Goal: Task Accomplishment & Management: Complete application form

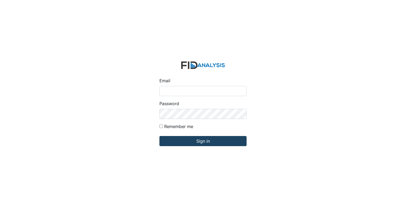
type input "[EMAIL_ADDRESS][DOMAIN_NAME]"
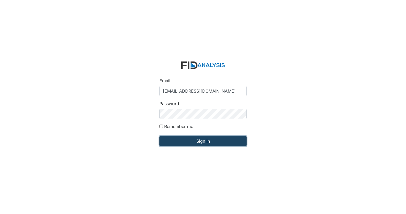
click at [166, 142] on input "Sign in" at bounding box center [202, 141] width 87 height 10
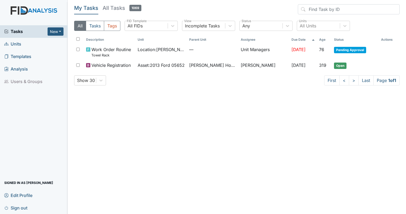
click at [19, 43] on span "Units" at bounding box center [12, 44] width 17 height 8
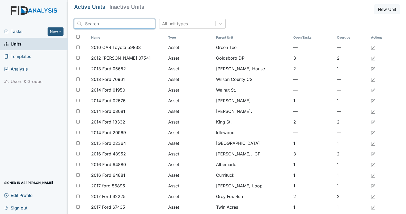
click at [104, 26] on input "search" at bounding box center [114, 24] width 81 height 10
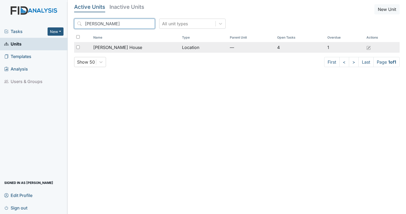
type input "scott"
click at [100, 45] on span "[PERSON_NAME] House" at bounding box center [117, 47] width 49 height 6
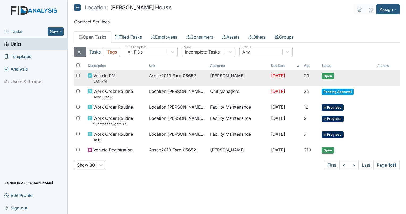
click at [330, 77] on span "Open" at bounding box center [328, 76] width 12 height 6
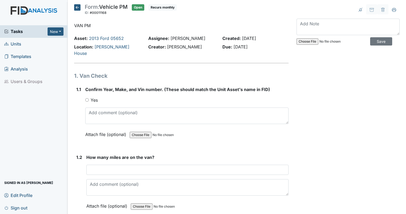
click at [80, 12] on h5 "Form: Vehicle PM ID: #00011168 Open Recurs monthly Autosaving..." at bounding box center [125, 10] width 103 height 12
click at [79, 10] on icon at bounding box center [77, 7] width 6 height 6
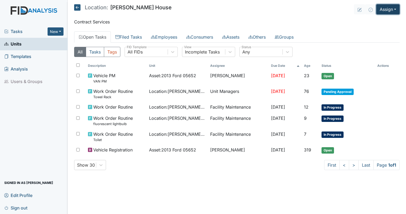
click at [389, 7] on button "Assign" at bounding box center [387, 9] width 23 height 10
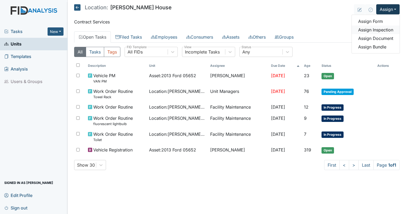
click at [377, 29] on link "Assign Inspection" at bounding box center [376, 30] width 48 height 9
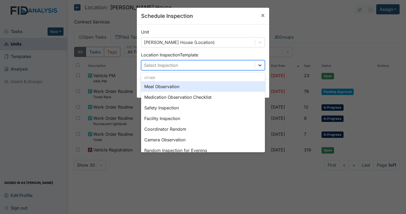
click at [257, 65] on icon at bounding box center [259, 64] width 5 height 5
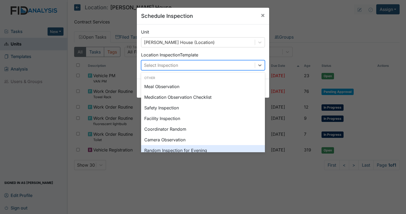
scroll to position [11, 0]
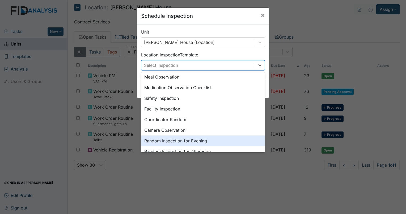
click at [261, 152] on div "Other Meal Observation Medication Observation Checklist Safety Inspection Facil…" at bounding box center [203, 112] width 124 height 80
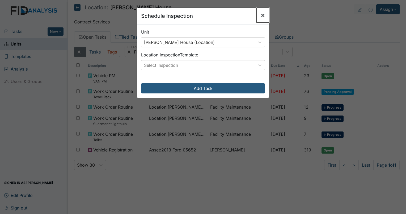
click at [263, 16] on button "×" at bounding box center [262, 15] width 13 height 15
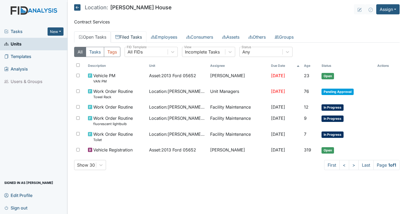
click at [137, 37] on link "Filed Tasks" at bounding box center [129, 36] width 36 height 11
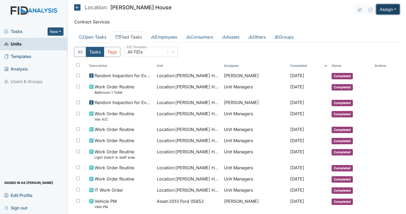
drag, startPoint x: 384, startPoint y: 7, endPoint x: 383, endPoint y: 2, distance: 6.1
click at [383, 2] on main "Location: Scott House Assign Assign Form Assign Inspection Assign Document Assi…" at bounding box center [237, 107] width 338 height 214
click at [382, 9] on button "Assign" at bounding box center [387, 9] width 23 height 10
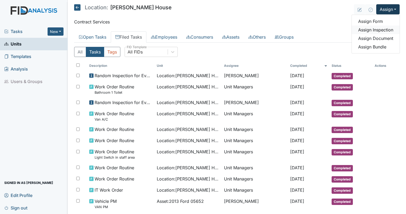
click at [376, 29] on link "Assign Inspection" at bounding box center [376, 30] width 48 height 9
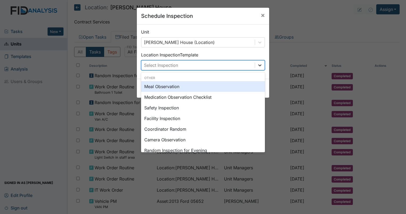
click at [259, 65] on icon at bounding box center [259, 65] width 3 height 2
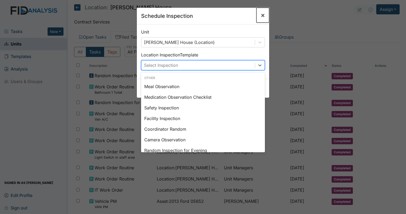
click at [258, 16] on button "×" at bounding box center [262, 15] width 13 height 15
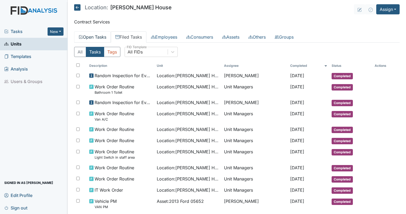
click at [98, 35] on link "Open Tasks" at bounding box center [92, 36] width 37 height 11
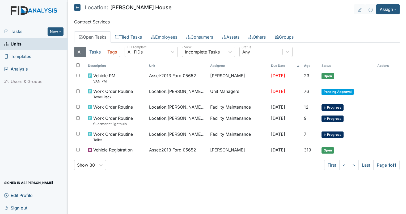
click at [24, 46] on link "Units" at bounding box center [34, 44] width 68 height 12
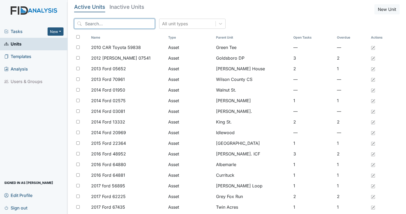
click at [91, 25] on input "search" at bounding box center [114, 24] width 81 height 10
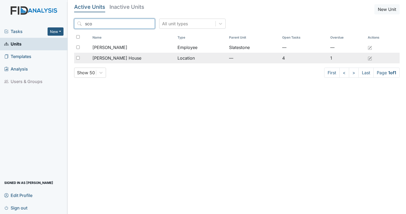
type input "sco"
click at [79, 56] on input "checkbox" at bounding box center [77, 57] width 3 height 3
checkbox input "true"
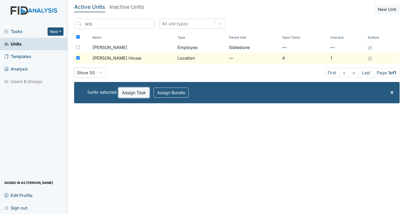
click at [136, 90] on button "Assign Task" at bounding box center [134, 92] width 31 height 10
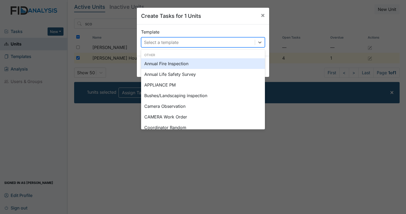
click at [178, 41] on div "Select a template" at bounding box center [197, 42] width 113 height 10
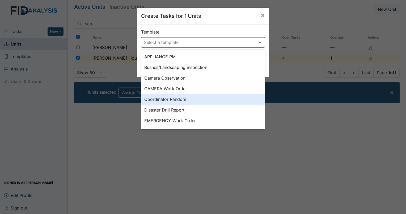
scroll to position [32, 0]
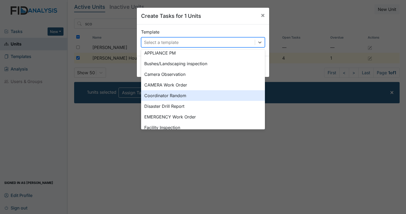
click at [213, 100] on div "Coordinator Random" at bounding box center [203, 95] width 124 height 11
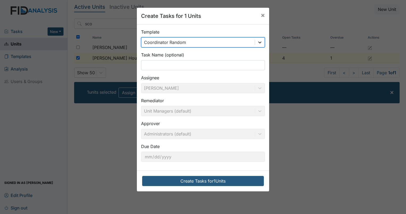
click at [255, 41] on div at bounding box center [260, 42] width 10 height 10
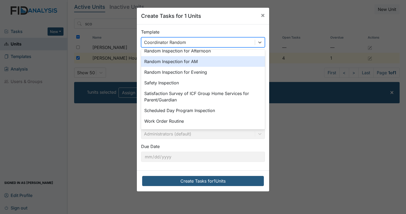
scroll to position [177, 0]
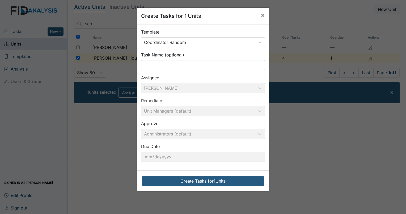
click at [263, 58] on div "Template Coordinator Random Task Name (optional) Assignee Dorothy Stallings Rem…" at bounding box center [203, 97] width 132 height 146
click at [257, 40] on icon at bounding box center [259, 42] width 5 height 5
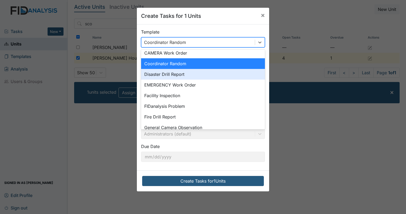
scroll to position [74, 0]
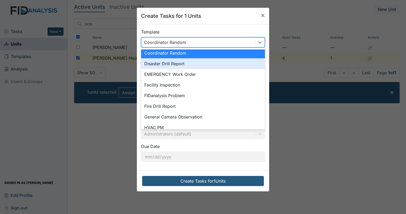
click at [198, 62] on div "Disaster Drill Report" at bounding box center [203, 63] width 124 height 11
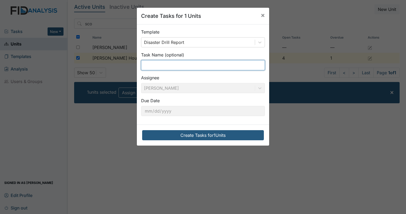
click at [198, 65] on input "text" at bounding box center [203, 65] width 124 height 10
type input "August Fire 3am"
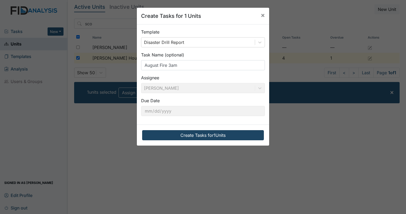
click at [205, 136] on button "Create Tasks for 1 Units" at bounding box center [203, 135] width 122 height 10
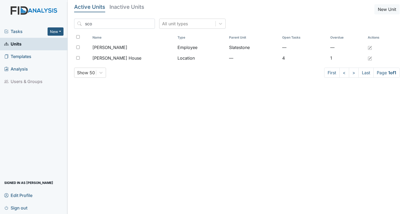
click at [25, 28] on span "Tasks" at bounding box center [25, 31] width 43 height 6
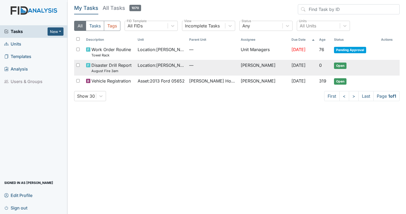
click at [341, 67] on span "Open" at bounding box center [340, 65] width 12 height 6
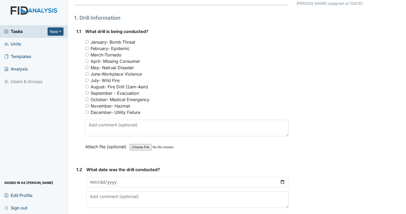
scroll to position [51, 0]
click at [86, 87] on input "August- Fire Drill (2am-4am)" at bounding box center [86, 86] width 3 height 3
radio input "true"
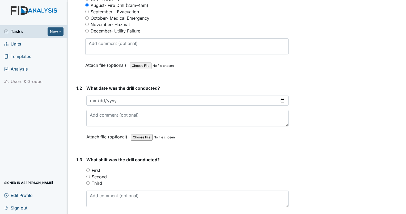
scroll to position [151, 0]
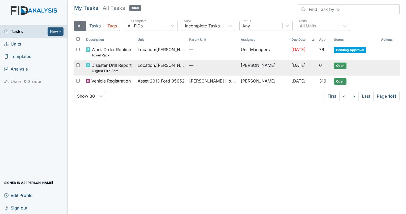
click at [340, 66] on span "Open" at bounding box center [340, 65] width 12 height 6
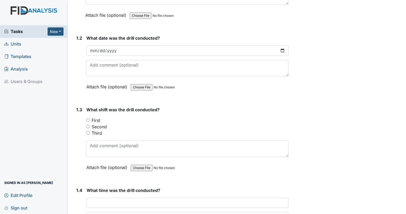
scroll to position [191, 0]
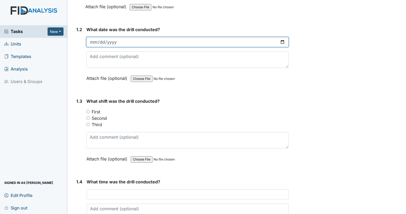
click at [91, 40] on input "date" at bounding box center [187, 42] width 202 height 10
type input "2025-08-11"
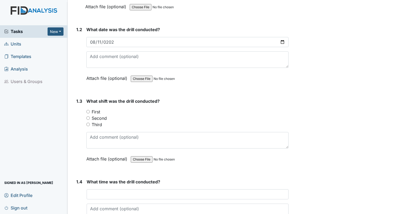
click at [88, 123] on input "Third" at bounding box center [87, 124] width 3 height 3
radio input "true"
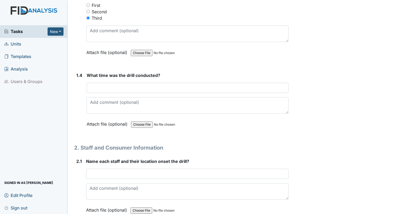
scroll to position [287, 0]
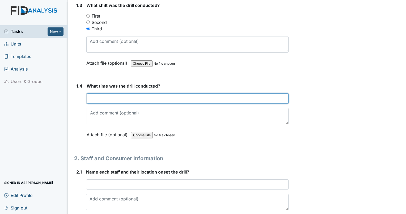
click at [229, 96] on input "text" at bounding box center [188, 98] width 202 height 10
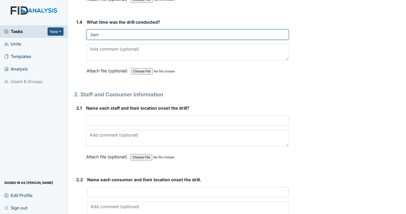
scroll to position [365, 0]
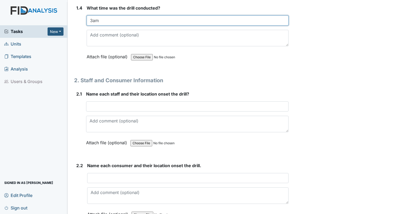
type input "3am"
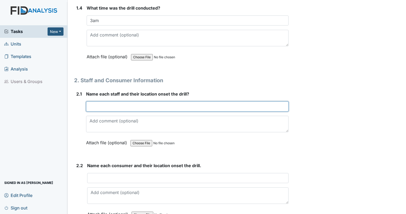
click at [219, 104] on input "text" at bounding box center [187, 106] width 203 height 10
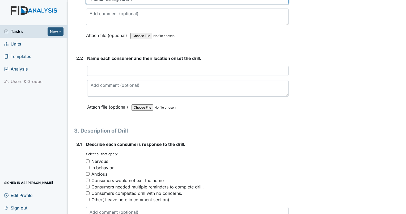
scroll to position [475, 0]
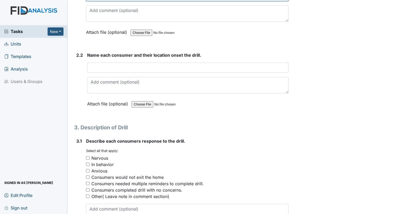
type input "Kitchen/Dining Room"
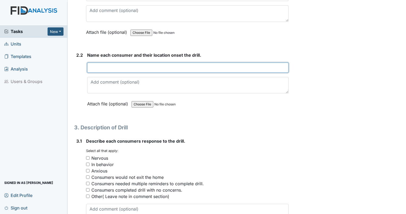
click at [275, 68] on input "text" at bounding box center [187, 67] width 201 height 10
type input "Mariah, Linwood, Arthur. Christina, Karen"
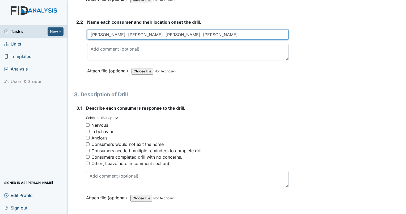
scroll to position [509, 0]
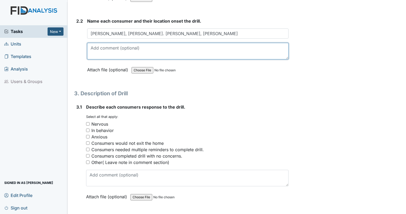
click at [233, 44] on textarea at bounding box center [187, 51] width 201 height 16
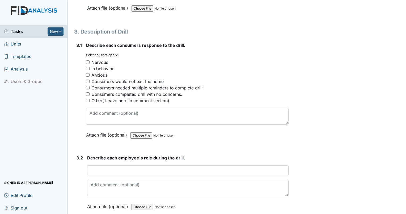
scroll to position [571, 0]
type textarea "Bedroom"
click at [86, 60] on input "Nervous" at bounding box center [87, 61] width 3 height 3
checkbox input "true"
click at [88, 73] on input "Anxious" at bounding box center [87, 74] width 3 height 3
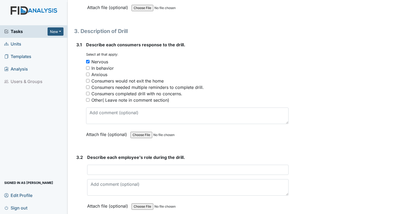
checkbox input "true"
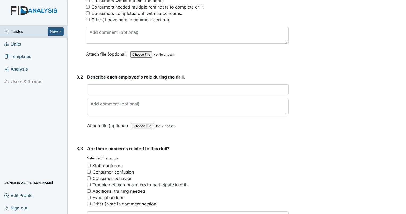
scroll to position [656, 0]
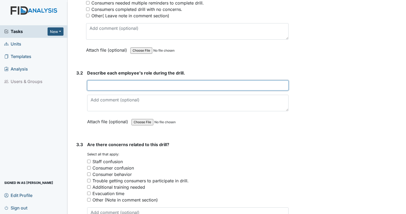
click at [123, 80] on input "text" at bounding box center [187, 85] width 201 height 10
type input "E"
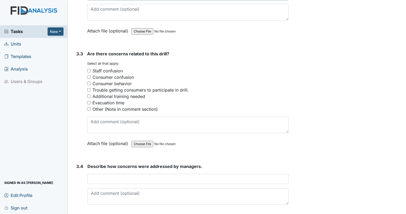
scroll to position [747, 0]
type input "To follow drill properly as well as making sure all individuals exit home prope…"
click at [89, 94] on input "Additional training needed" at bounding box center [88, 95] width 3 height 3
checkbox input "true"
click at [88, 75] on input "Consumer confusion" at bounding box center [88, 76] width 3 height 3
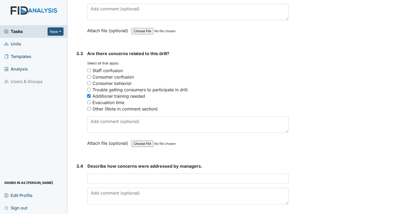
checkbox input "true"
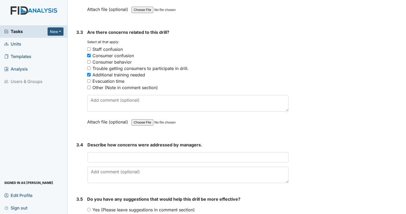
scroll to position [814, 0]
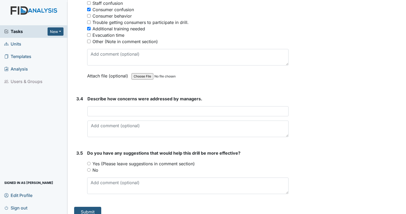
click at [88, 168] on input "No" at bounding box center [88, 169] width 3 height 3
radio input "true"
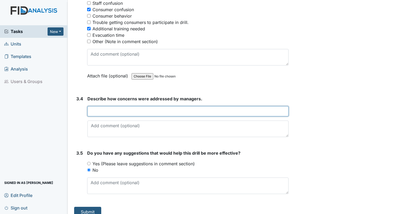
click at [97, 109] on input "text" at bounding box center [187, 111] width 201 height 10
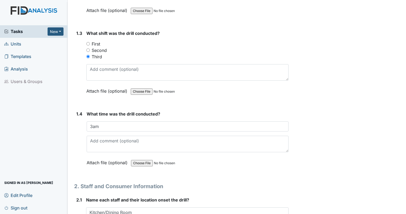
scroll to position [0, 0]
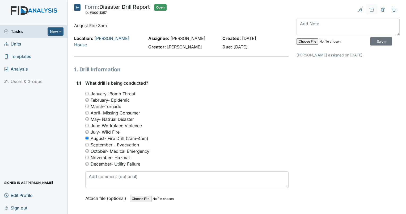
type input "No concerns at this time"
click at [306, 41] on input "file" at bounding box center [333, 41] width 72 height 13
type input "C:\fakepath\Drill3amAug.pdf"
click at [377, 42] on input "Save" at bounding box center [381, 41] width 22 height 8
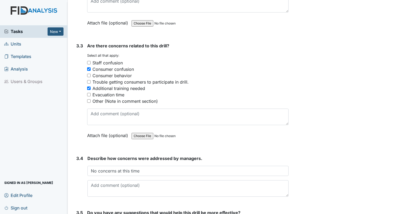
scroll to position [818, 0]
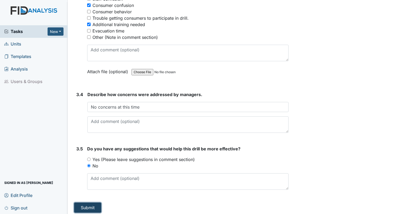
click at [88, 204] on button "Submit" at bounding box center [87, 207] width 27 height 10
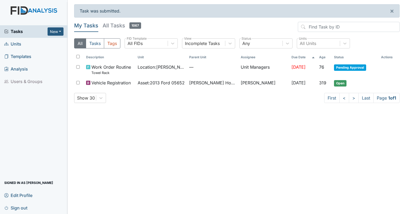
click at [18, 41] on span "Units" at bounding box center [12, 44] width 17 height 8
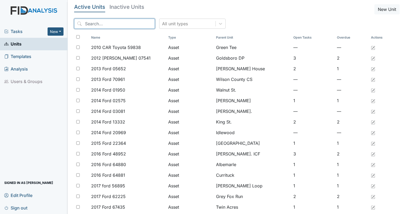
click at [131, 24] on input "search" at bounding box center [114, 24] width 81 height 10
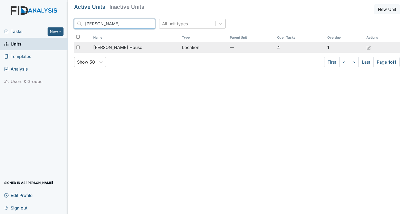
type input "[PERSON_NAME]"
click at [123, 48] on div "[PERSON_NAME] House" at bounding box center [135, 47] width 85 height 6
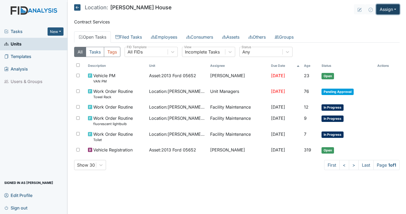
click at [389, 7] on button "Assign" at bounding box center [387, 9] width 23 height 10
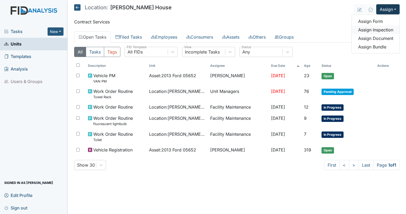
click at [389, 30] on link "Assign Inspection" at bounding box center [376, 30] width 48 height 9
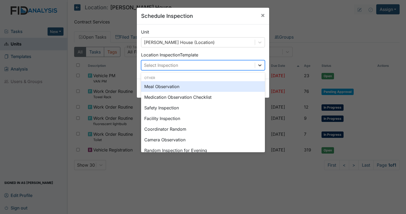
click at [257, 64] on icon at bounding box center [259, 64] width 5 height 5
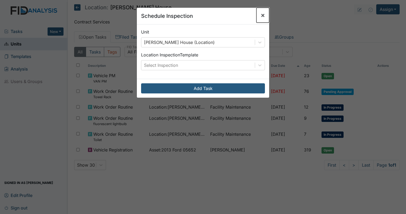
click at [261, 13] on span "×" at bounding box center [263, 15] width 4 height 8
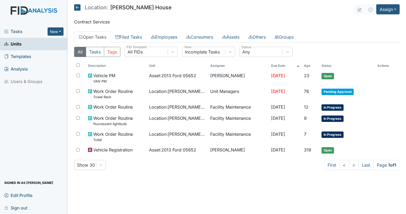
click at [20, 40] on span "Units" at bounding box center [12, 44] width 17 height 8
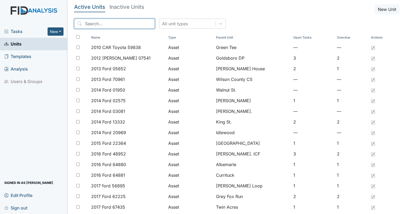
click at [94, 20] on input "search" at bounding box center [114, 24] width 81 height 10
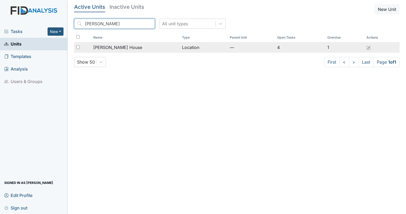
type input "[PERSON_NAME]"
click at [78, 45] on input "checkbox" at bounding box center [77, 46] width 3 height 3
checkbox input "true"
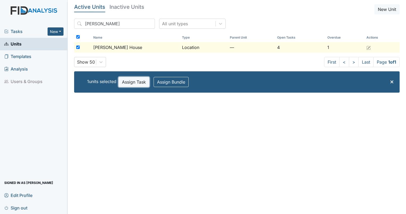
click at [135, 85] on button "Assign Task" at bounding box center [134, 82] width 31 height 10
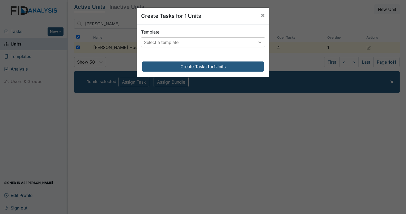
click at [261, 42] on div at bounding box center [260, 42] width 10 height 10
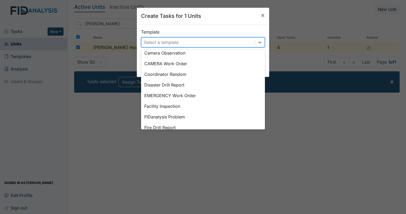
scroll to position [71, 0]
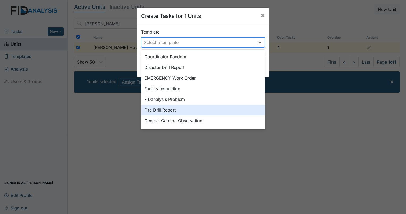
click at [160, 110] on div "Fire Drill Report" at bounding box center [203, 109] width 124 height 11
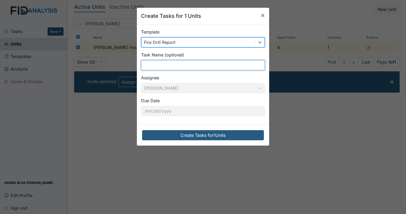
click at [161, 68] on input "text" at bounding box center [203, 65] width 124 height 10
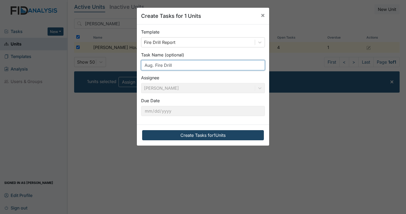
type input "Aug. Fire Drill"
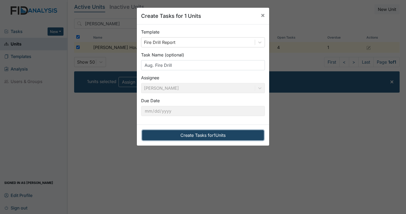
click at [151, 133] on button "Create Tasks for 1 Units" at bounding box center [203, 135] width 122 height 10
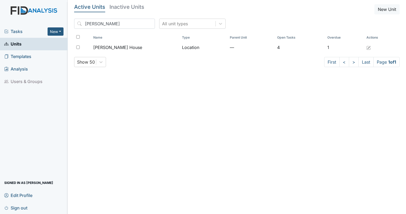
click at [19, 30] on span "Tasks" at bounding box center [25, 31] width 43 height 6
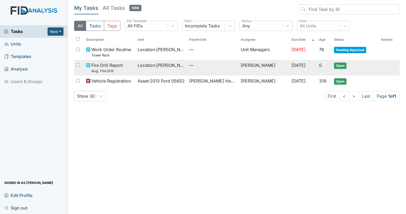
click at [343, 62] on td "Open" at bounding box center [355, 68] width 47 height 16
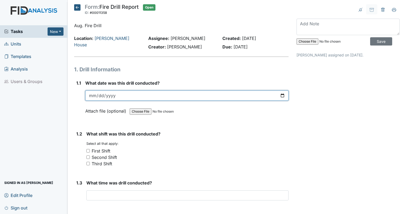
click at [94, 96] on input "date" at bounding box center [186, 95] width 203 height 10
type input "2025-08-11"
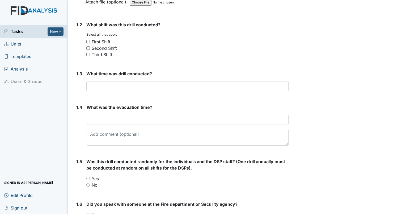
scroll to position [111, 0]
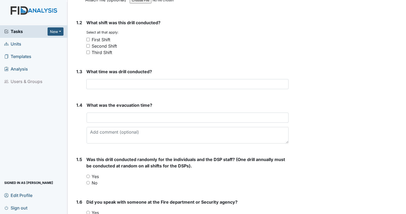
click at [88, 47] on input "Second Shift" at bounding box center [87, 45] width 3 height 3
checkbox input "true"
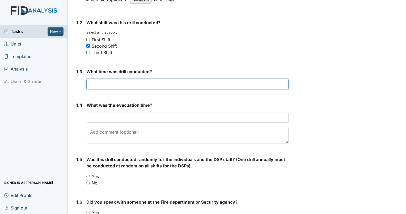
click at [95, 86] on input "text" at bounding box center [187, 84] width 202 height 10
type input "4pm"
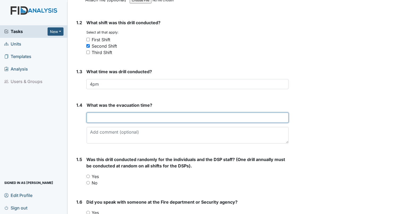
click at [117, 117] on input "text" at bounding box center [188, 117] width 202 height 10
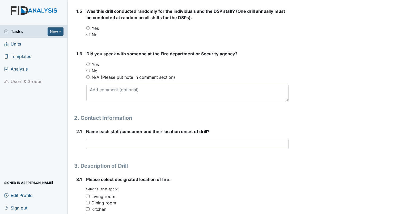
scroll to position [259, 0]
type input "2 mins"
click at [88, 33] on input "No" at bounding box center [87, 34] width 3 height 3
radio input "true"
click at [89, 65] on input "Yes" at bounding box center [87, 63] width 3 height 3
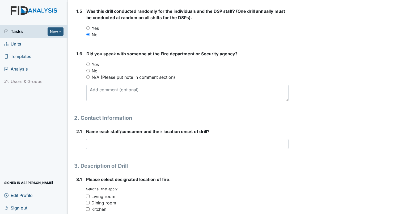
radio input "true"
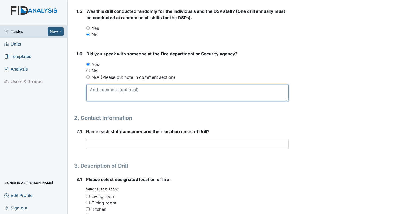
click at [97, 96] on textarea at bounding box center [187, 93] width 202 height 16
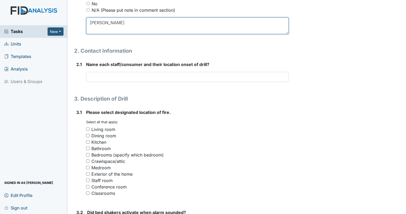
scroll to position [327, 0]
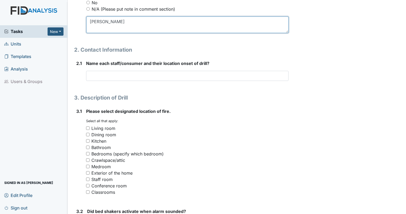
type textarea "Elizabeth"
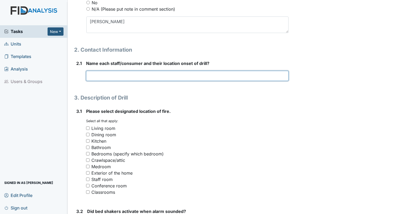
click at [92, 78] on input "text" at bounding box center [187, 76] width 203 height 10
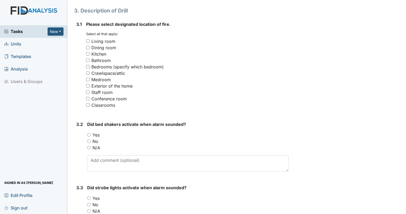
scroll to position [414, 0]
type input "Aylisha M., Dorothy S., Vakesha W."
click at [88, 146] on input "N/A" at bounding box center [88, 146] width 3 height 3
radio input "true"
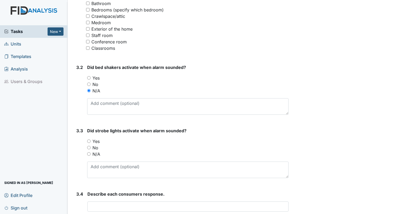
scroll to position [510, 0]
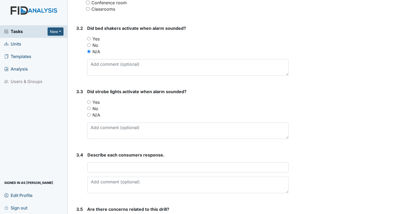
click at [87, 101] on input "Yes" at bounding box center [88, 101] width 3 height 3
radio input "true"
click at [406, 213] on html "Tasks New Form Inspection Document Bundle Units Templates Analysis Users & Grou…" at bounding box center [203, 107] width 406 height 214
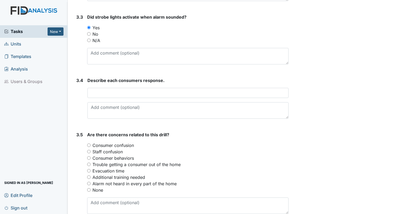
scroll to position [595, 0]
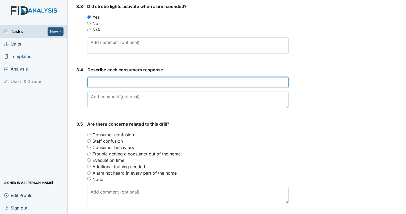
click at [202, 85] on input "text" at bounding box center [187, 82] width 201 height 10
click at [165, 82] on input "text" at bounding box center [187, 82] width 201 height 10
type input "Christina L. Karen S. Arthur C Linwood B Mariah A"
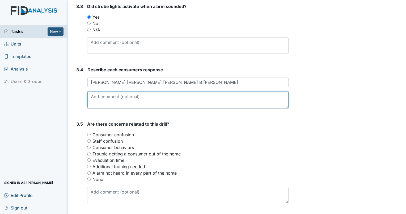
click at [241, 106] on textarea at bounding box center [187, 99] width 201 height 16
click at [162, 102] on textarea "CL- confused and followed housemates and didn't want to talk MA- thought to go …" at bounding box center [187, 99] width 201 height 16
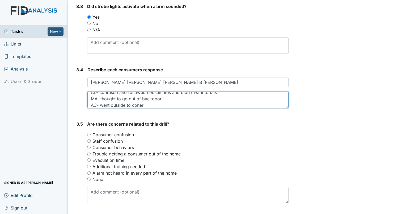
scroll to position [11, 0]
type textarea "CL- confused and followed housemates and didn't want to talk MA- thought to go …"
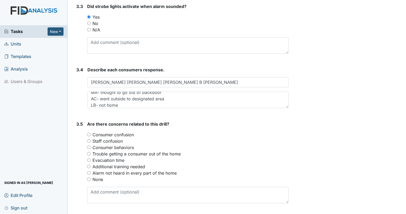
click at [89, 134] on input "Consumer confusion" at bounding box center [88, 134] width 3 height 3
radio input "true"
click at [90, 166] on input "Additional training needed" at bounding box center [88, 166] width 3 height 3
radio input "true"
click at [87, 148] on div "Consumer behaviors" at bounding box center [187, 147] width 201 height 6
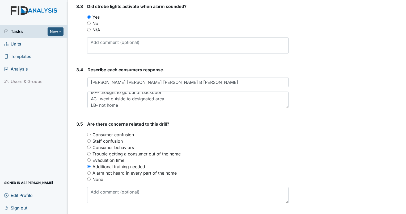
click at [89, 133] on input "Consumer confusion" at bounding box center [88, 134] width 3 height 3
radio input "true"
click at [89, 146] on input "Consumer behaviors" at bounding box center [88, 146] width 3 height 3
radio input "true"
click at [90, 133] on input "Consumer confusion" at bounding box center [88, 134] width 3 height 3
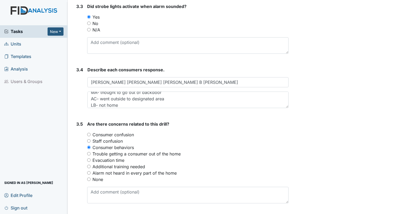
radio input "true"
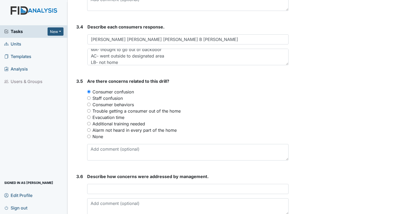
scroll to position [664, 0]
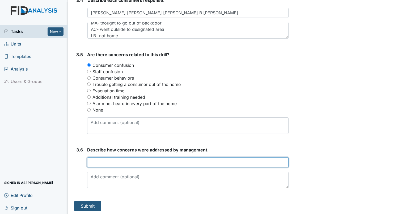
click at [98, 159] on input "text" at bounding box center [187, 162] width 201 height 10
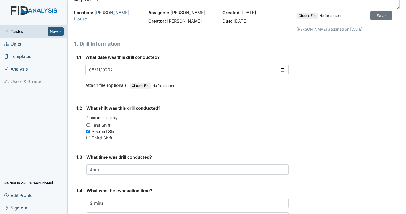
scroll to position [0, 0]
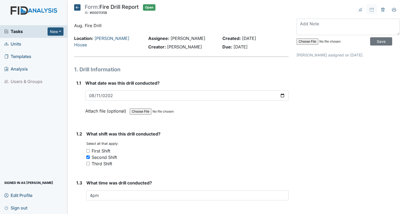
type input "Staff will make it clear on where drills is located so individuals can evacuate…"
click at [306, 41] on input "file" at bounding box center [333, 41] width 72 height 13
type input "C:\fakepath\Firedrill2ndAug.pdf"
click at [376, 38] on input "Save" at bounding box center [381, 41] width 22 height 8
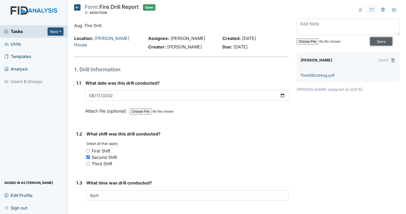
click at [370, 42] on input "Save" at bounding box center [381, 41] width 22 height 8
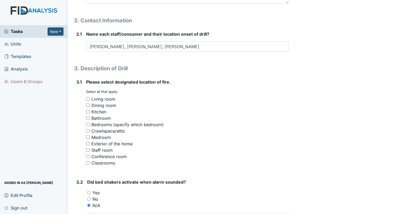
scroll to position [357, 0]
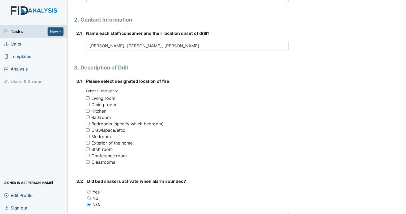
click at [110, 134] on div "Medroom" at bounding box center [100, 136] width 19 height 6
click at [90, 134] on input "Medroom" at bounding box center [87, 135] width 3 height 3
checkbox input "true"
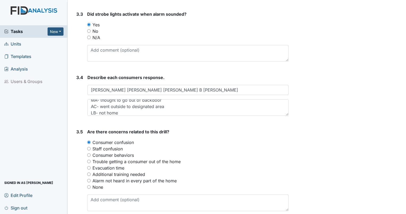
scroll to position [664, 0]
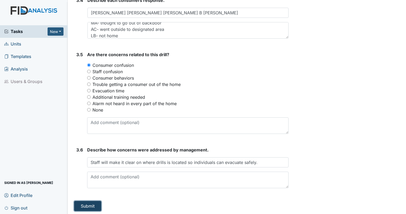
click at [80, 204] on button "Submit" at bounding box center [87, 206] width 27 height 10
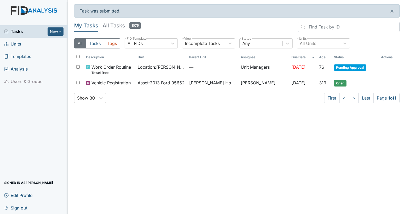
click at [21, 207] on span "Sign out" at bounding box center [15, 207] width 23 height 8
